Goal: Task Accomplishment & Management: Use online tool/utility

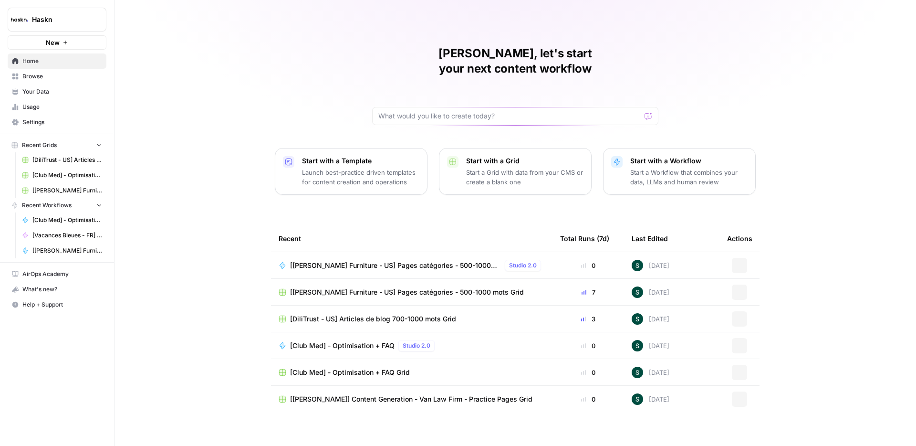
click at [39, 77] on span "Browse" at bounding box center [62, 76] width 80 height 9
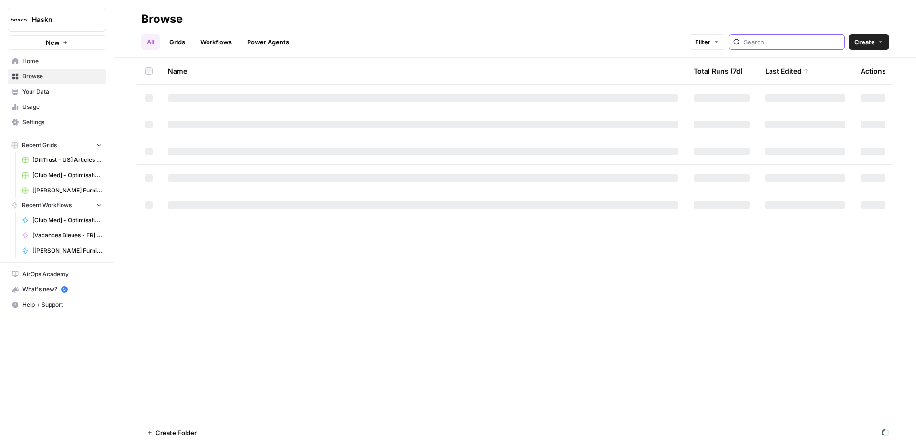
click at [803, 41] on input "search" at bounding box center [792, 42] width 97 height 10
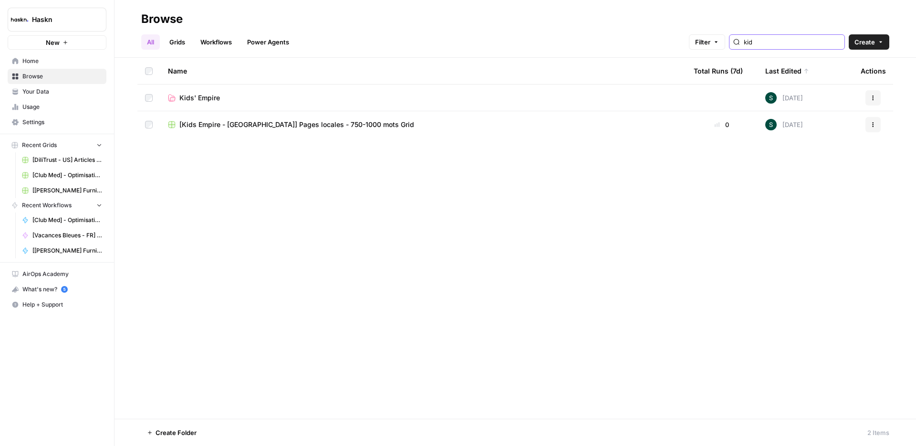
type input "kid"
click at [878, 126] on button "Actions" at bounding box center [873, 124] width 15 height 15
click at [819, 181] on span "Move To" at bounding box center [831, 182] width 76 height 10
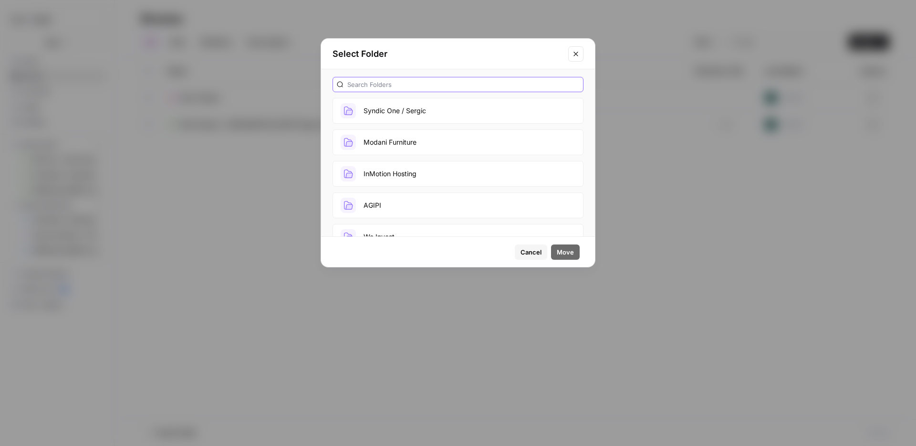
click at [372, 80] on input "text" at bounding box center [463, 85] width 232 height 10
type input "kid"
click at [371, 108] on button "Kids' Empire" at bounding box center [458, 111] width 251 height 26
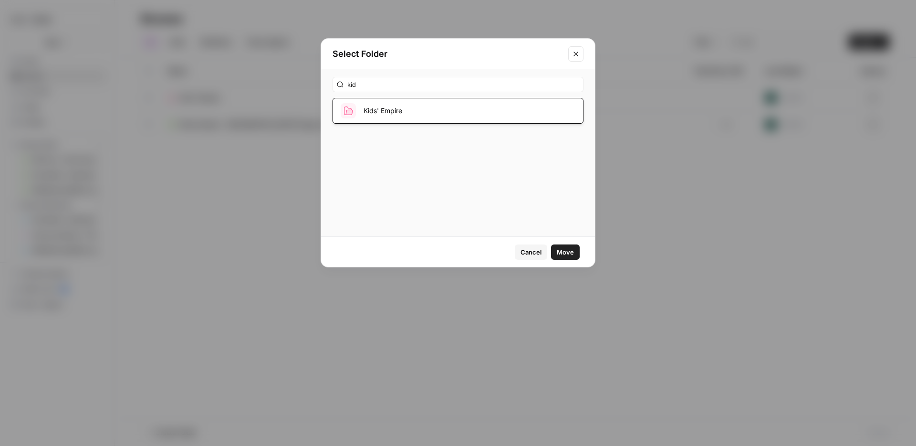
click at [571, 251] on span "Move" at bounding box center [565, 252] width 17 height 10
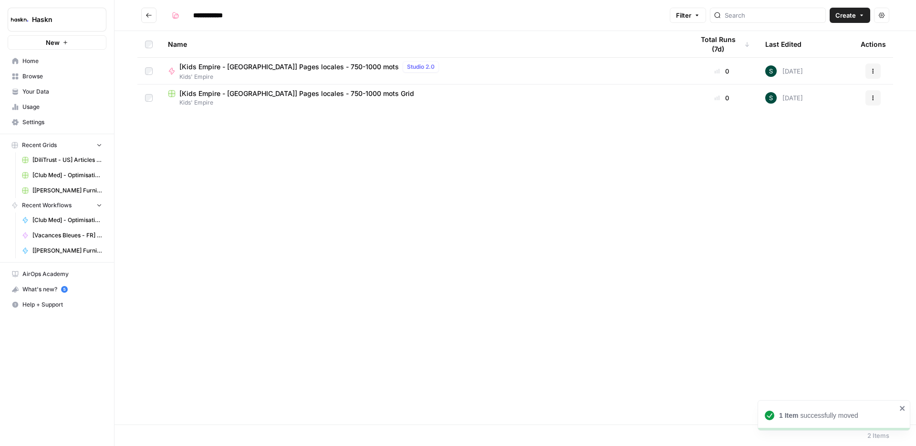
click at [142, 15] on button "Go back" at bounding box center [148, 15] width 15 height 15
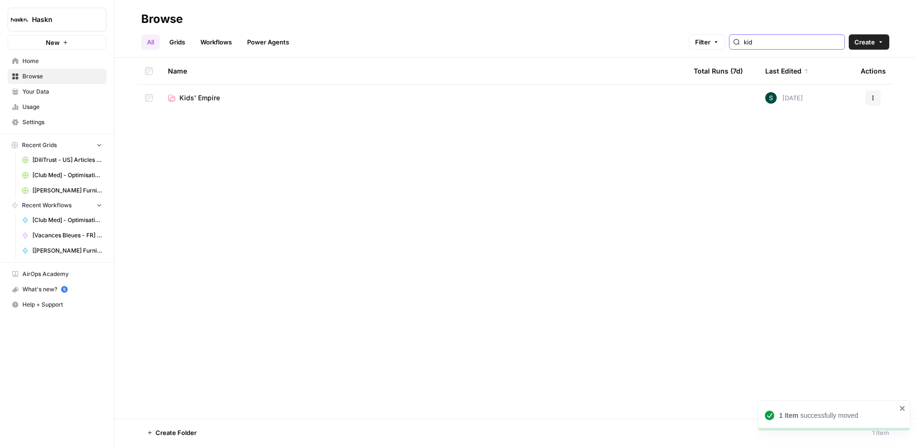
drag, startPoint x: 795, startPoint y: 42, endPoint x: 738, endPoint y: 39, distance: 57.3
click at [0, 0] on div "Filter kid" at bounding box center [0, 0] width 0 height 0
type input "[PERSON_NAME]"
click at [232, 94] on span "Modani Furniture" at bounding box center [206, 98] width 54 height 10
